Goal: Task Accomplishment & Management: Manage account settings

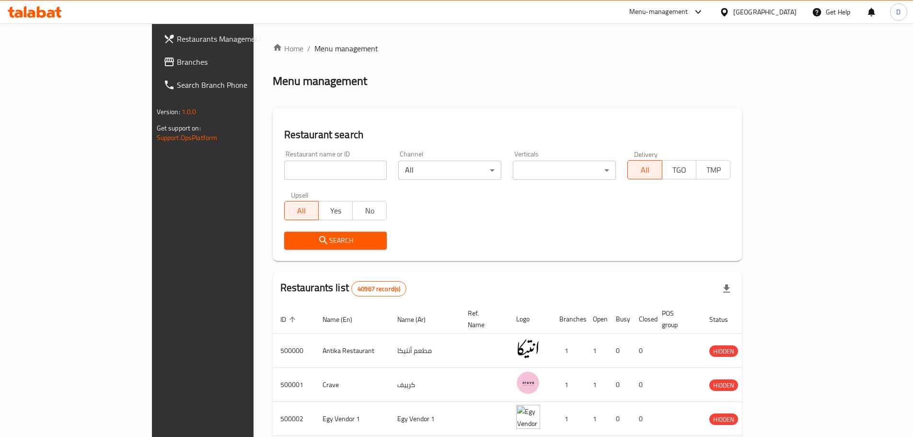
click at [177, 61] on span "Branches" at bounding box center [237, 62] width 120 height 12
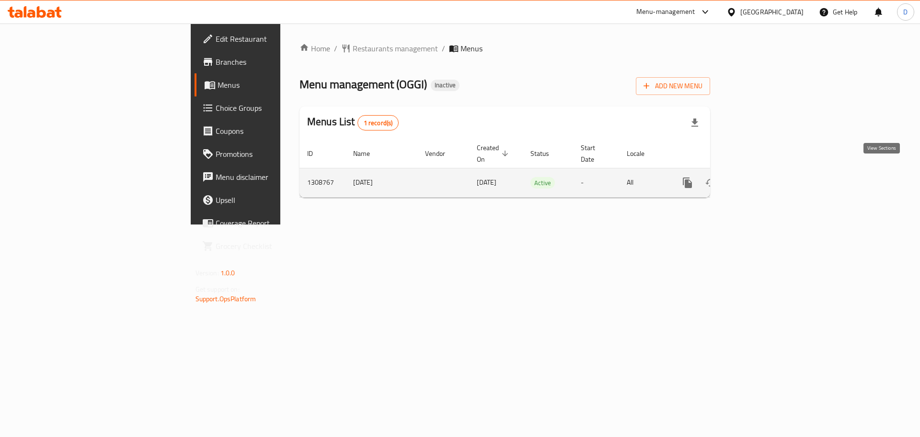
click at [763, 177] on icon "enhanced table" at bounding box center [757, 183] width 12 height 12
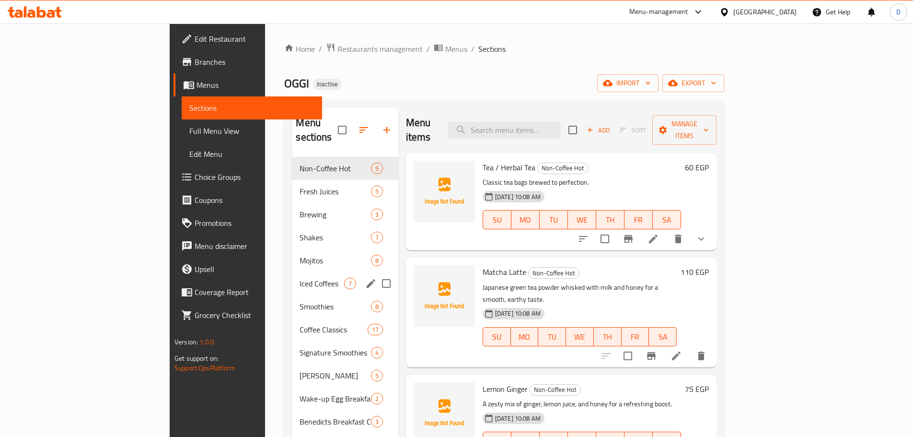
scroll to position [48, 0]
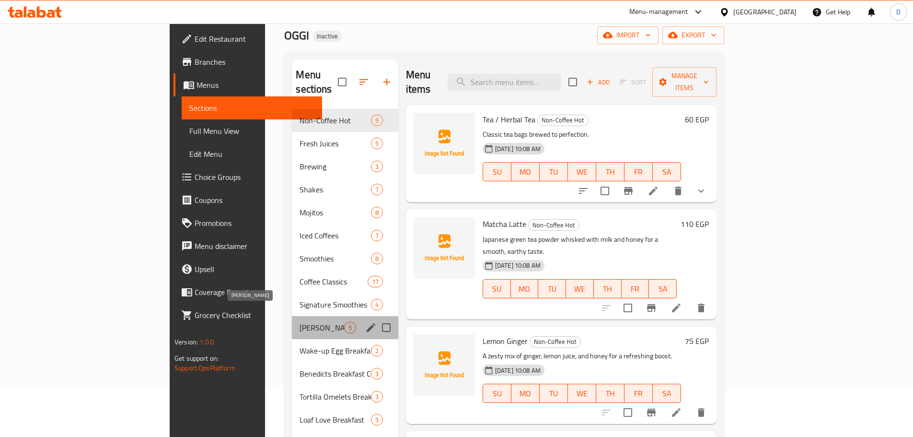
click at [300, 322] on span "[PERSON_NAME]" at bounding box center [322, 328] width 44 height 12
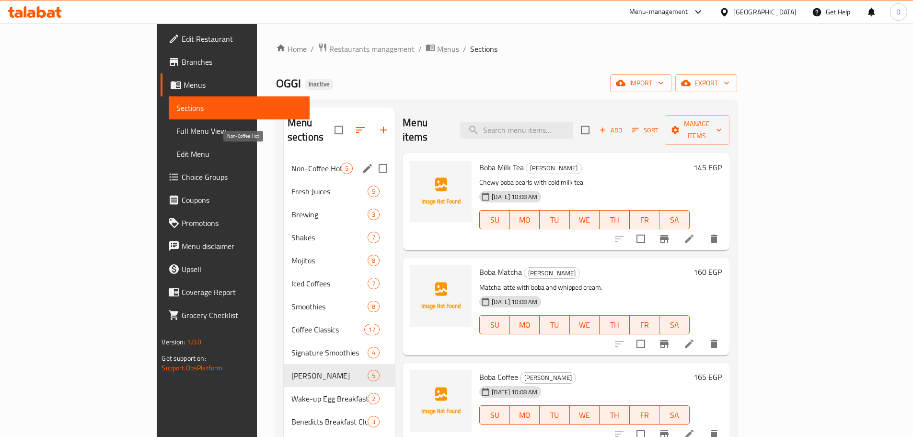
click at [291, 162] on span "Non-Coffee Hot" at bounding box center [315, 168] width 49 height 12
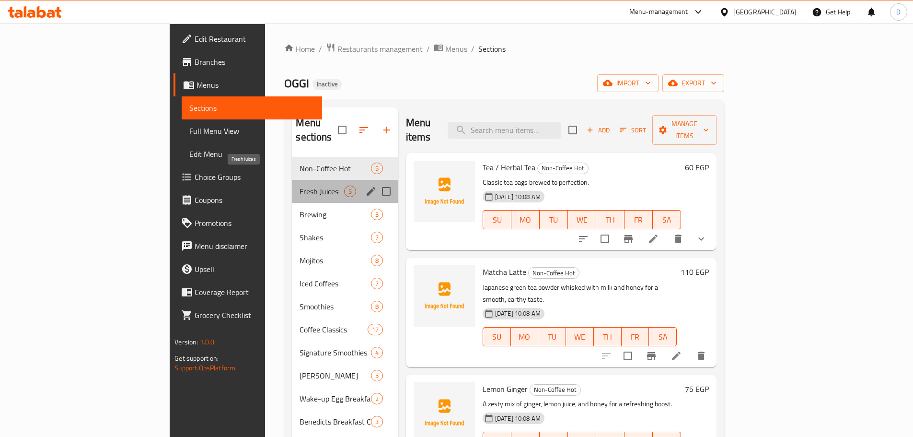
click at [300, 185] on span "Fresh Juices" at bounding box center [322, 191] width 44 height 12
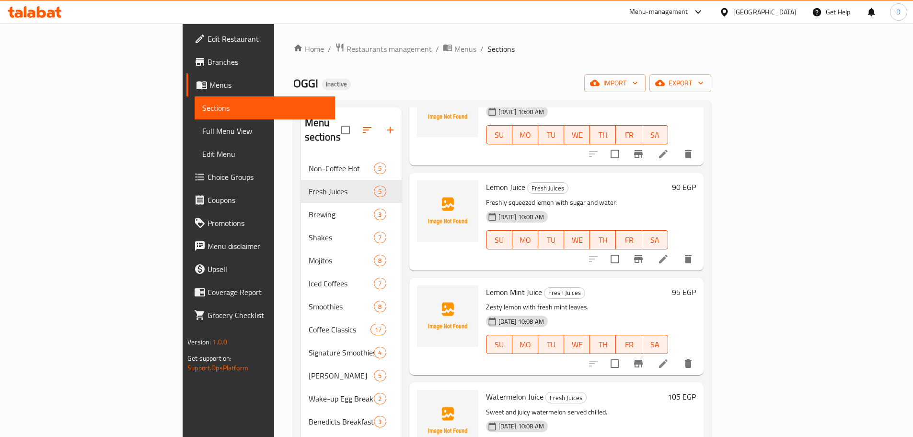
scroll to position [111, 0]
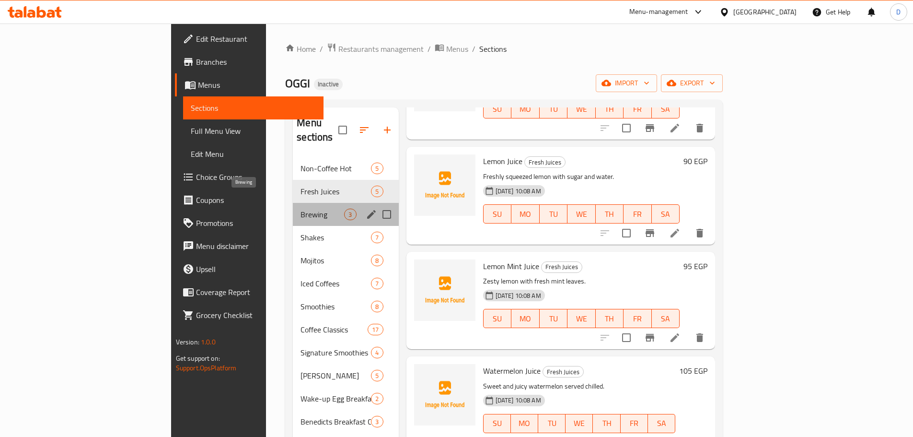
click at [301, 208] on span "Brewing" at bounding box center [323, 214] width 44 height 12
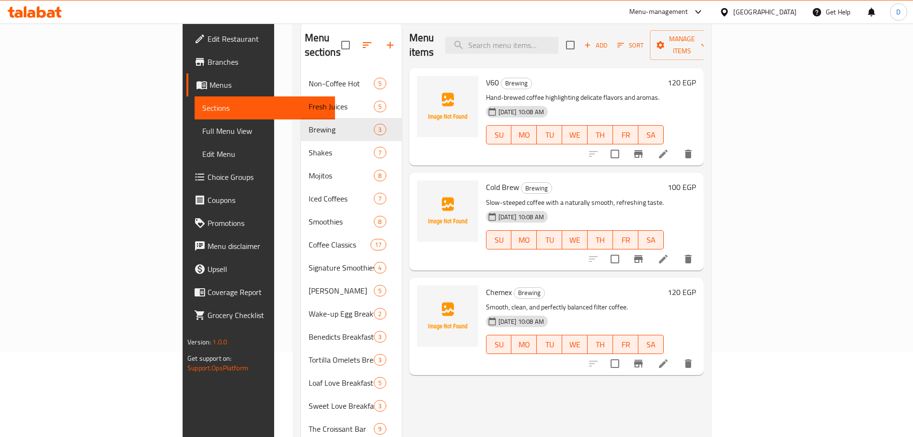
scroll to position [96, 0]
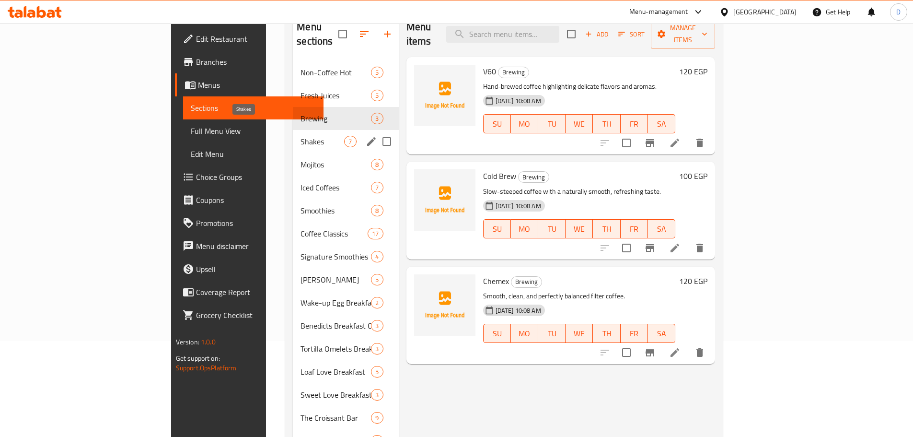
click at [301, 136] on span "Shakes" at bounding box center [323, 142] width 44 height 12
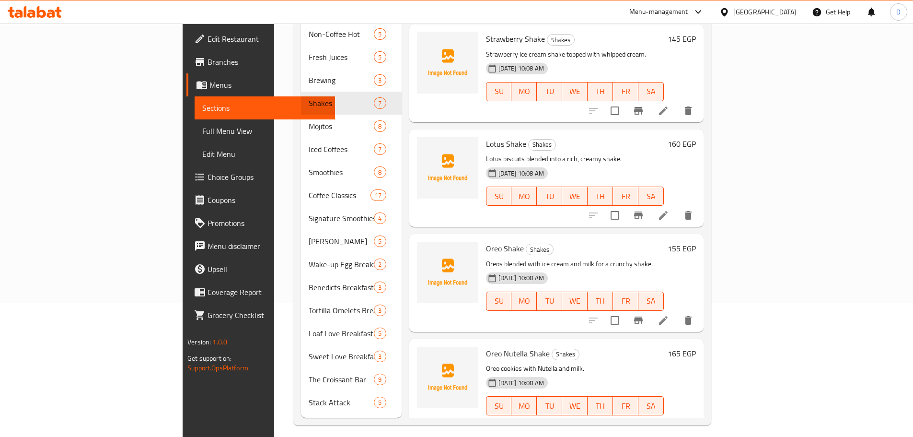
scroll to position [86, 0]
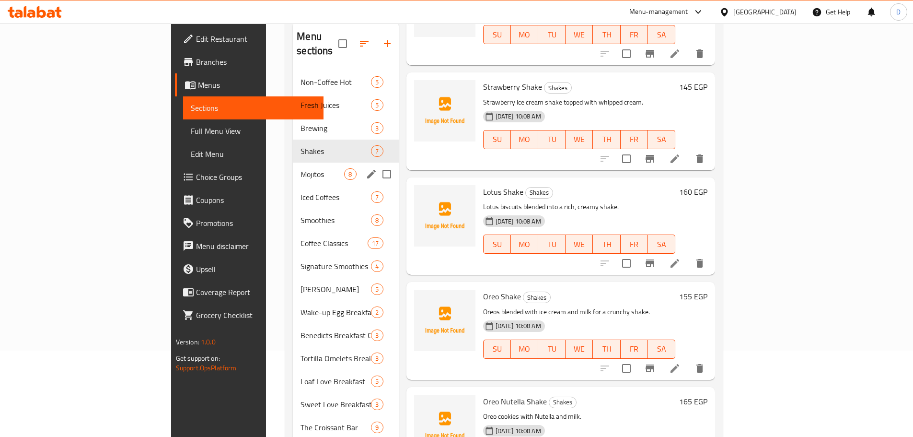
click at [301, 168] on span "Mojitos" at bounding box center [323, 174] width 44 height 12
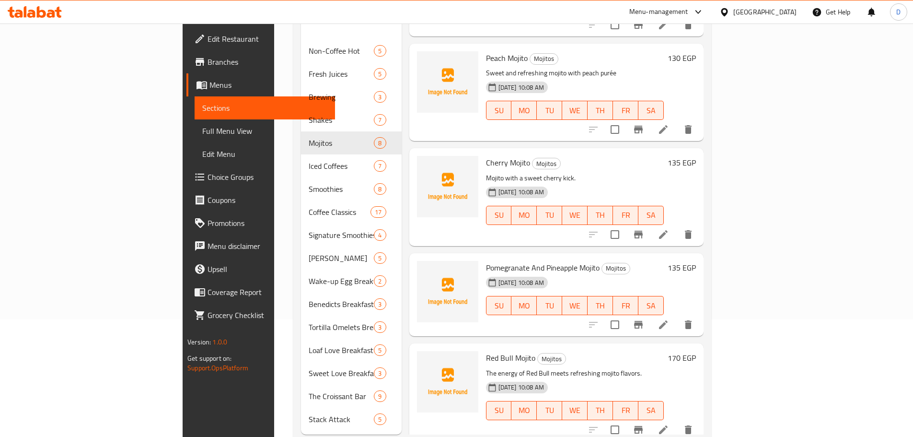
scroll to position [134, 0]
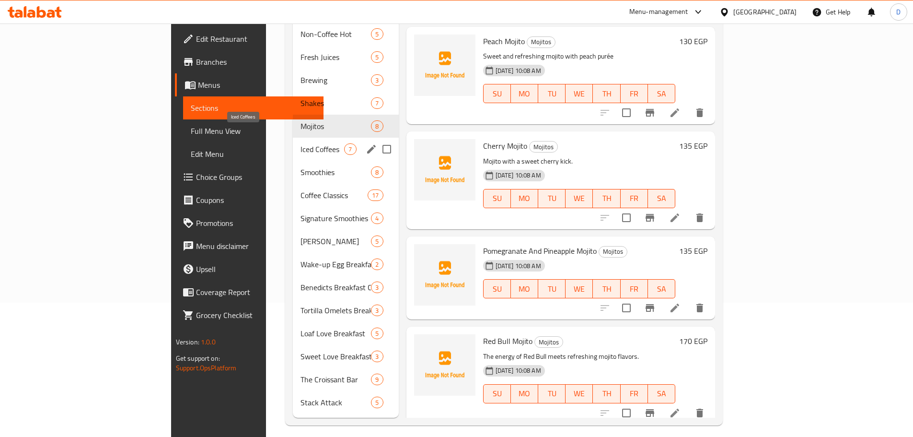
click at [301, 143] on span "Iced Coffees" at bounding box center [323, 149] width 44 height 12
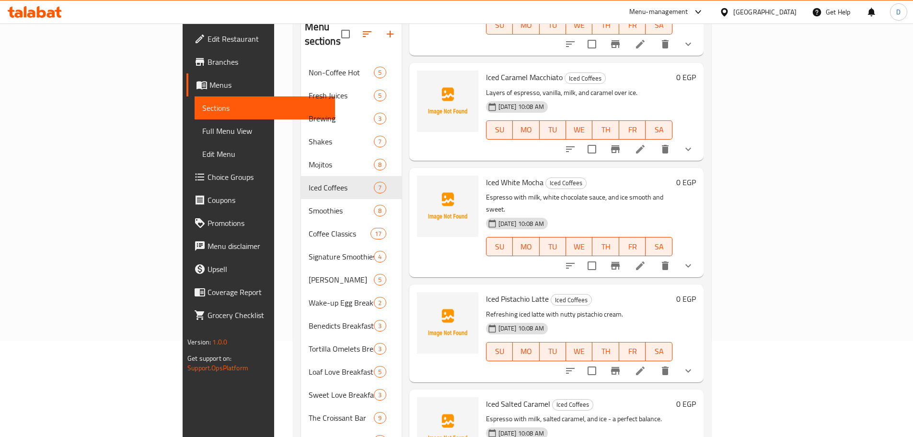
scroll to position [134, 0]
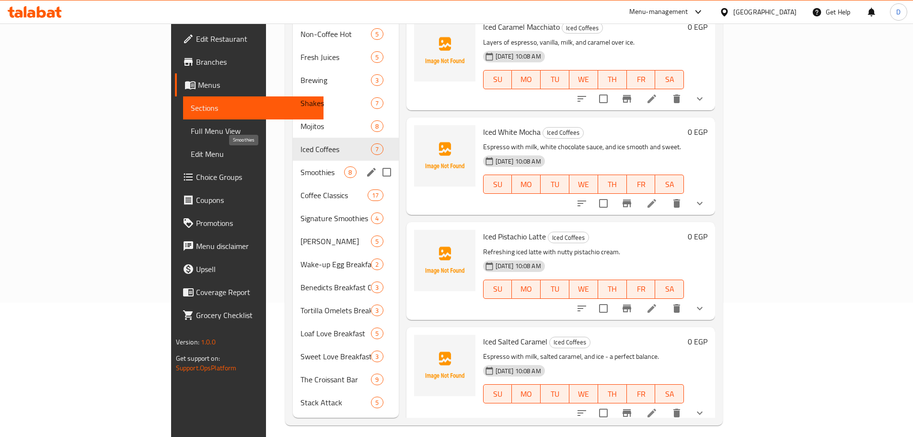
click at [301, 166] on span "Smoothies" at bounding box center [323, 172] width 44 height 12
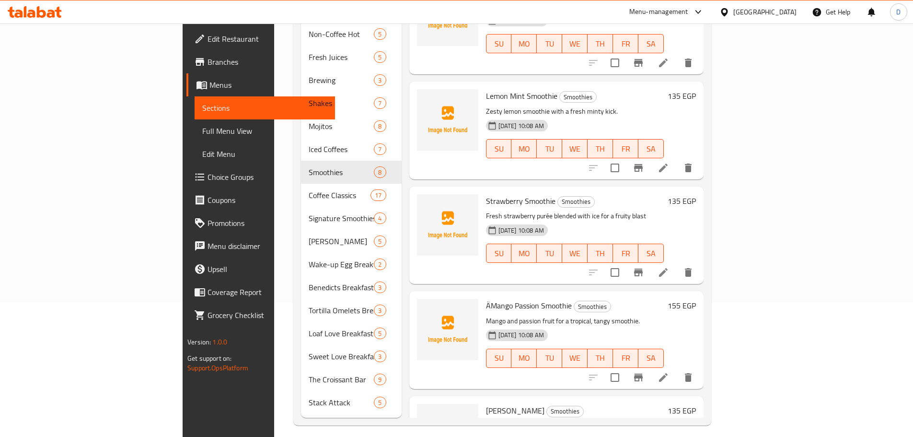
scroll to position [14, 0]
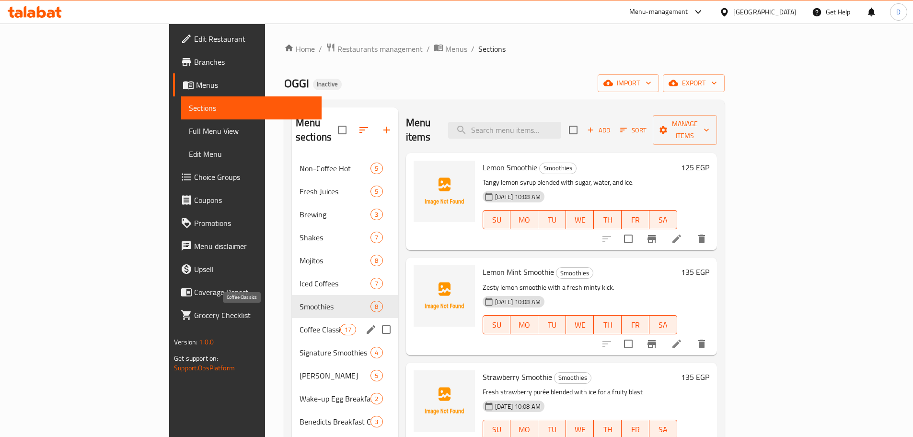
click at [300, 324] on span "Coffee Classics" at bounding box center [320, 330] width 41 height 12
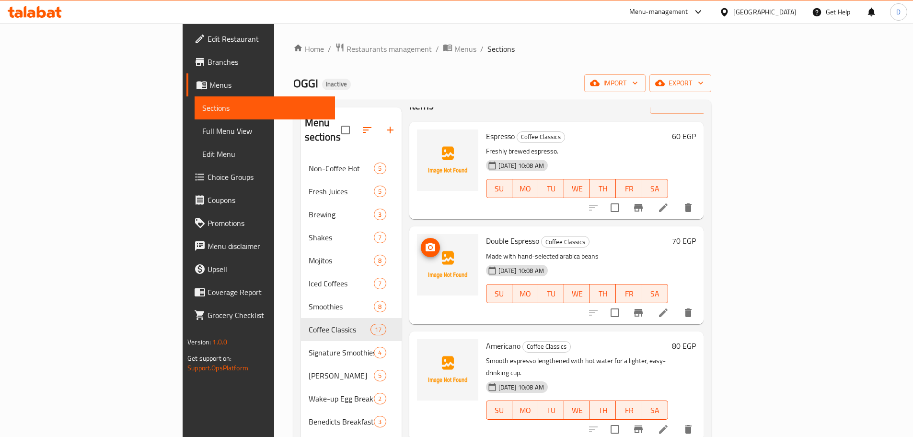
scroll to position [48, 0]
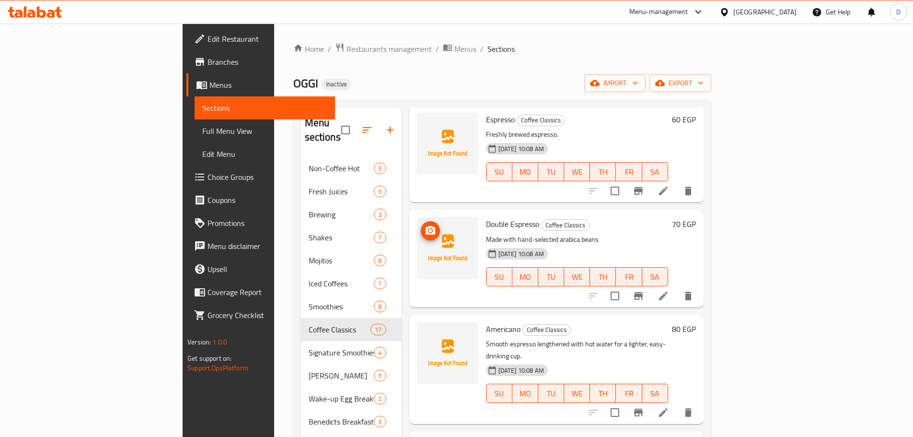
click at [668, 291] on icon at bounding box center [663, 295] width 9 height 9
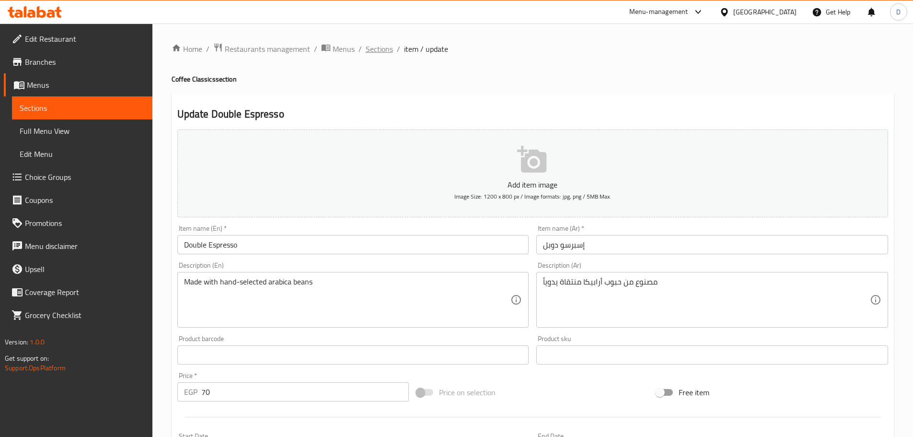
click at [372, 48] on span "Sections" at bounding box center [379, 49] width 27 height 12
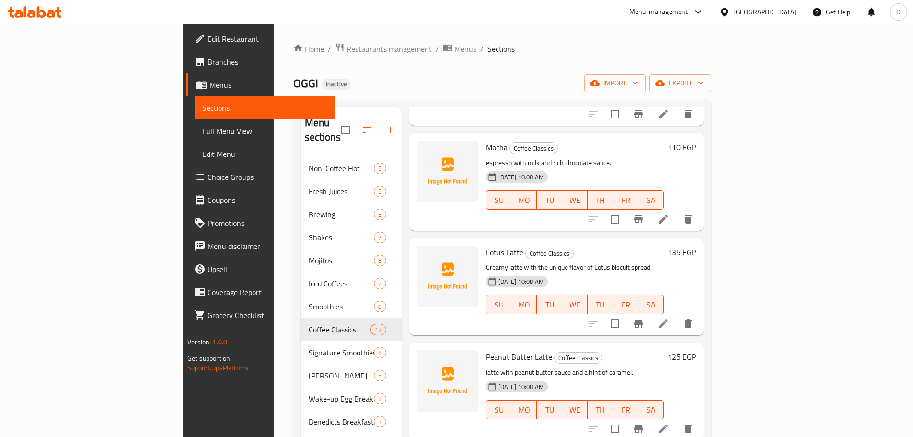
scroll to position [1342, 0]
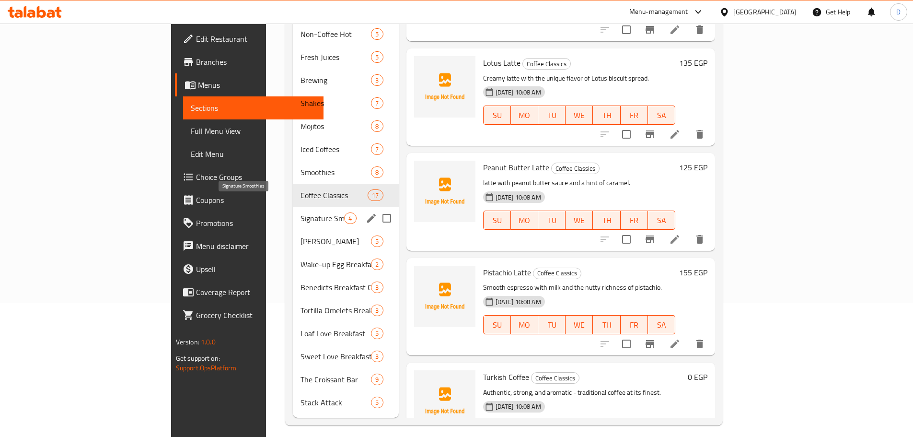
click at [301, 212] on span "Signature Smoothies" at bounding box center [323, 218] width 44 height 12
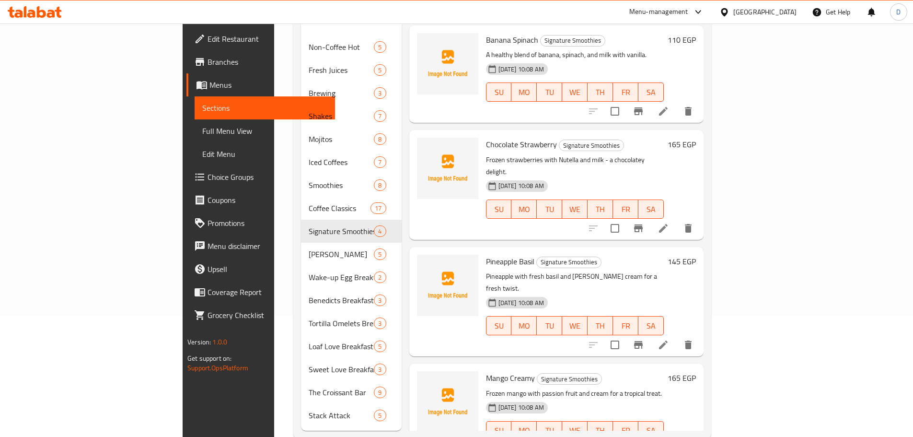
scroll to position [134, 0]
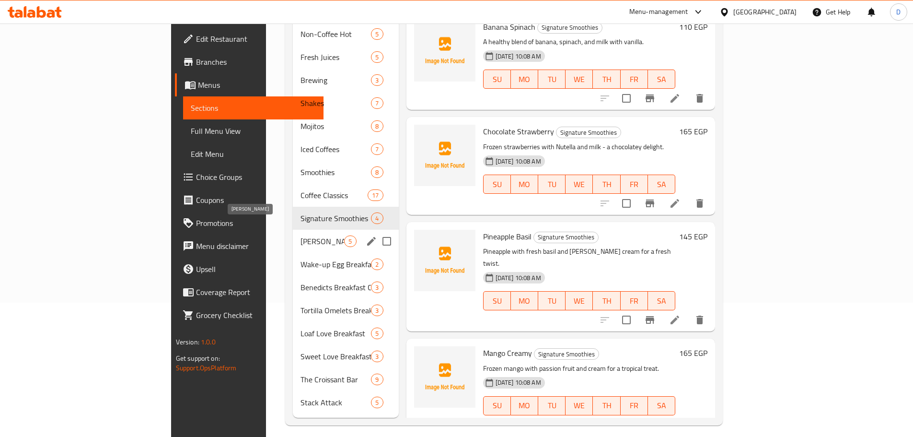
click at [301, 235] on span "[PERSON_NAME]" at bounding box center [323, 241] width 44 height 12
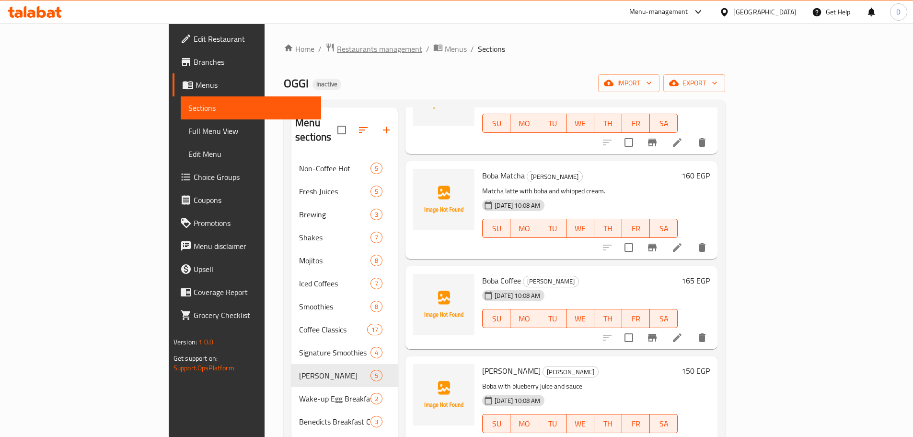
click at [337, 46] on span "Restaurants management" at bounding box center [379, 49] width 85 height 12
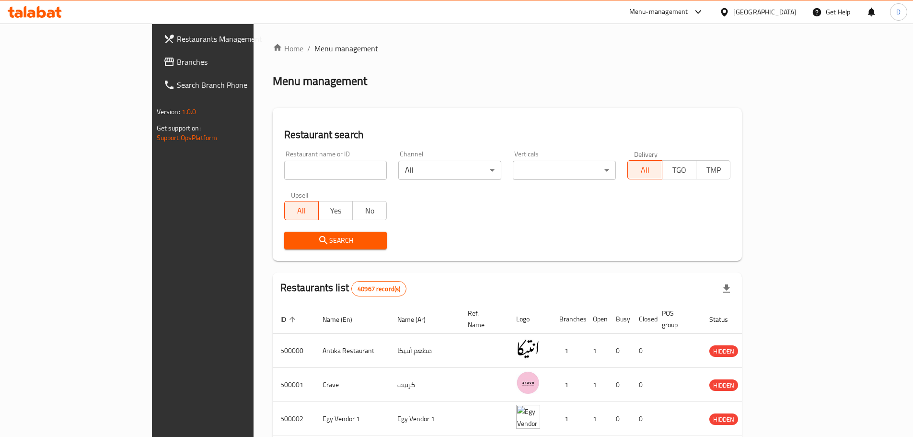
click at [163, 57] on icon at bounding box center [169, 62] width 12 height 12
